Goal: Task Accomplishment & Management: Manage account settings

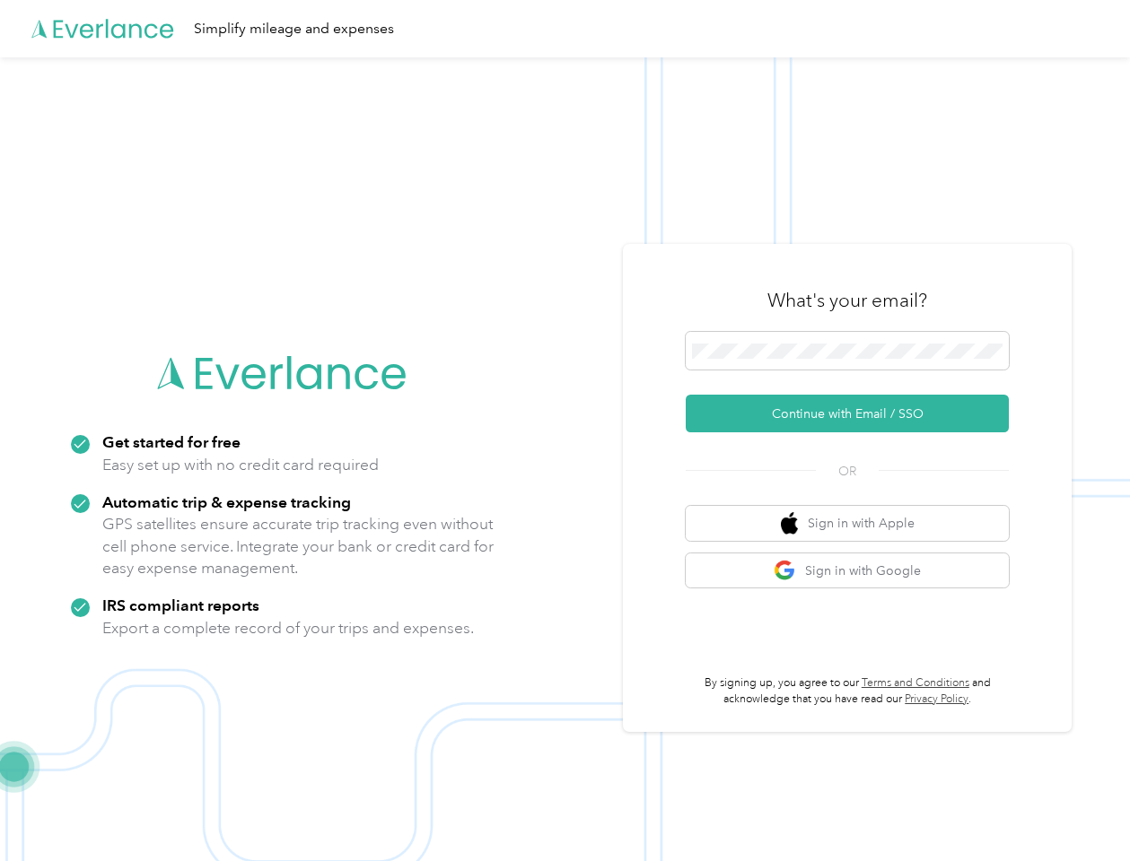
click at [569, 431] on img at bounding box center [565, 487] width 1130 height 861
click at [569, 29] on div "Simplify mileage and expenses" at bounding box center [565, 28] width 1130 height 57
click at [854, 414] on button "Continue with Email / SSO" at bounding box center [847, 414] width 323 height 38
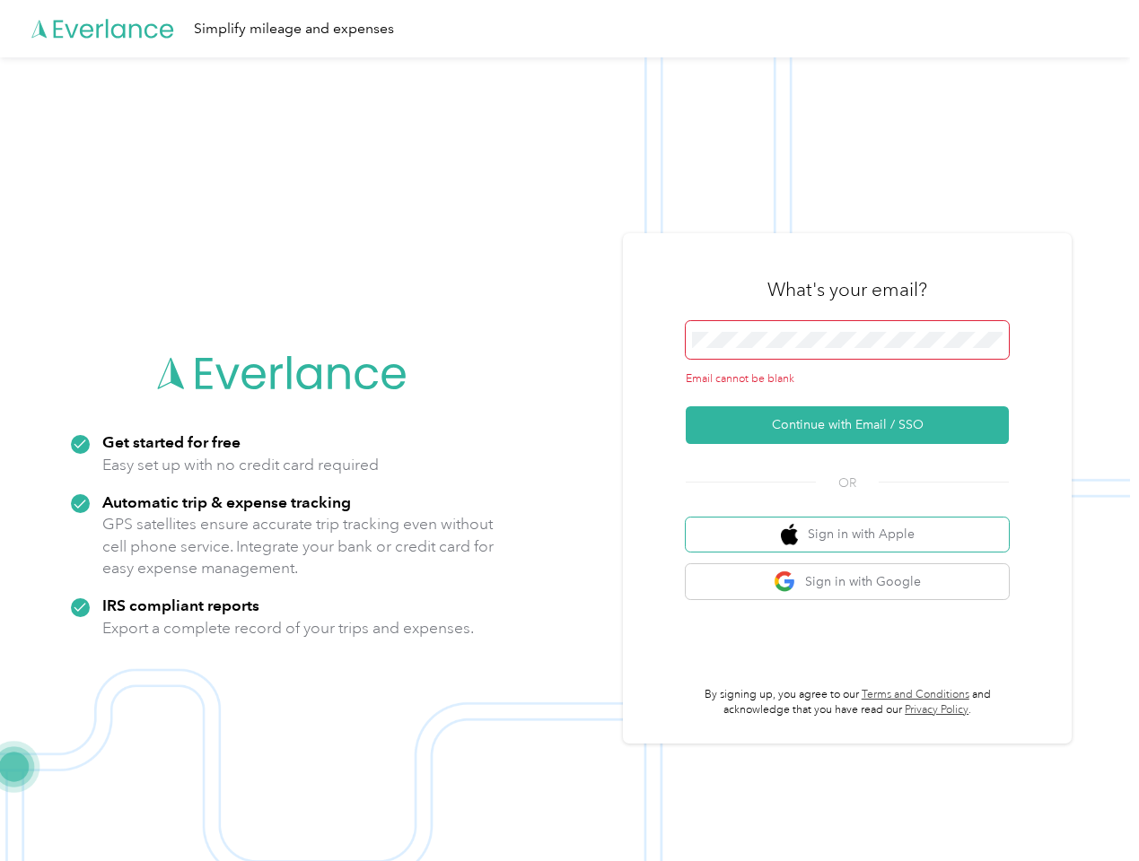
click at [854, 523] on button "Sign in with Apple" at bounding box center [847, 535] width 323 height 35
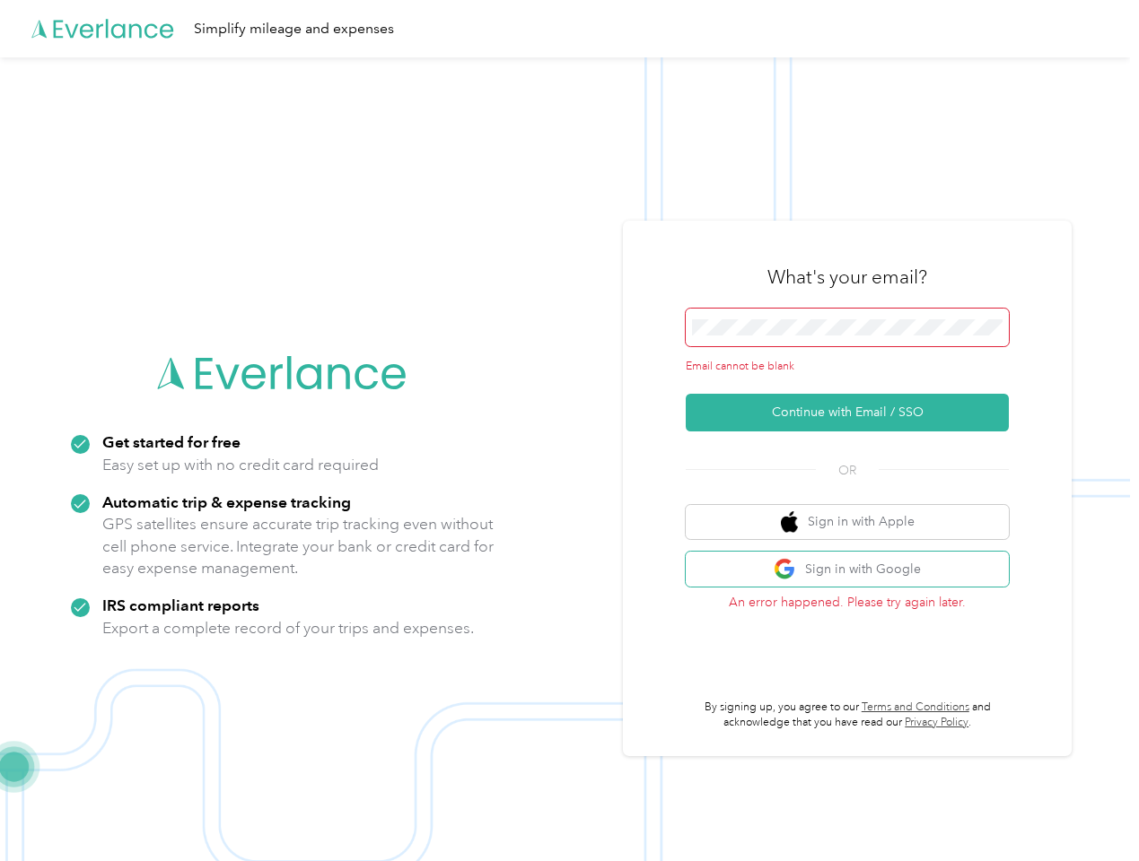
click at [854, 571] on button "Sign in with Google" at bounding box center [847, 569] width 323 height 35
